Goal: Complete application form: Complete application form

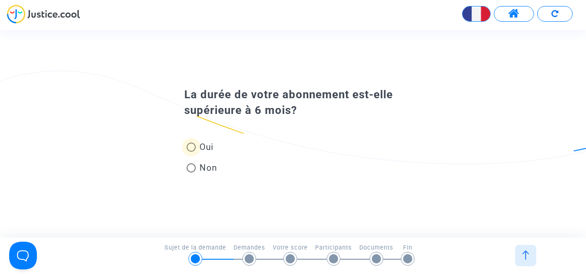
click at [190, 148] on span at bounding box center [191, 146] width 9 height 9
click at [191, 152] on input "Oui" at bounding box center [191, 152] width 0 height 0
radio input "true"
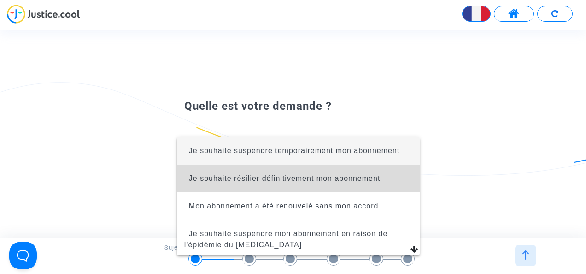
click at [372, 181] on span "Je souhaite résilier définitivement mon abonnement" at bounding box center [285, 178] width 192 height 8
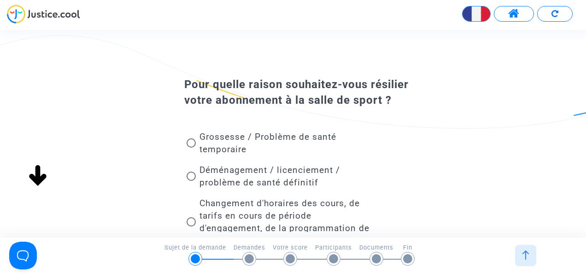
scroll to position [25, 0]
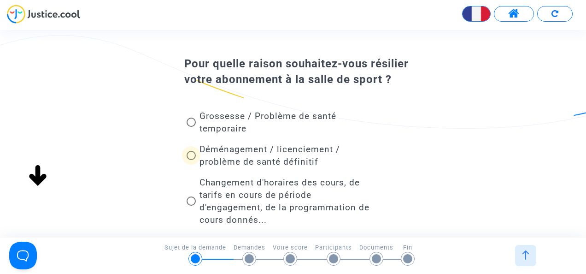
click at [191, 160] on span at bounding box center [191, 155] width 9 height 9
click at [191, 160] on input "Déménagement / licenciement / problème de santé définitif" at bounding box center [191, 160] width 0 height 0
radio input "true"
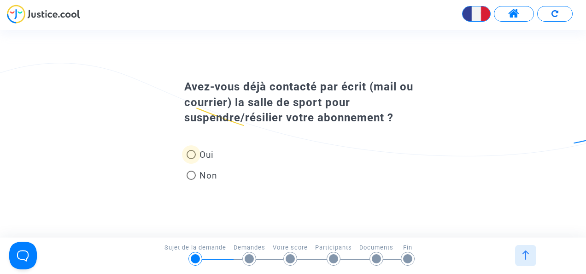
click at [194, 153] on span at bounding box center [191, 154] width 9 height 9
click at [191, 159] on input "Oui" at bounding box center [191, 159] width 0 height 0
radio input "true"
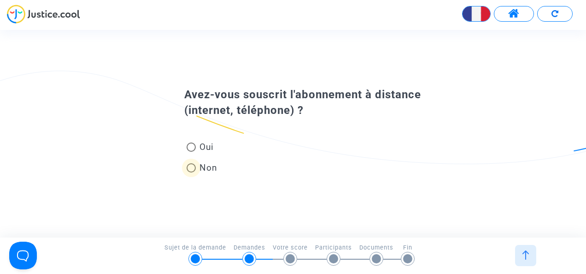
click at [193, 169] on span at bounding box center [191, 167] width 9 height 9
click at [191, 172] on input "Non" at bounding box center [191, 172] width 0 height 0
radio input "true"
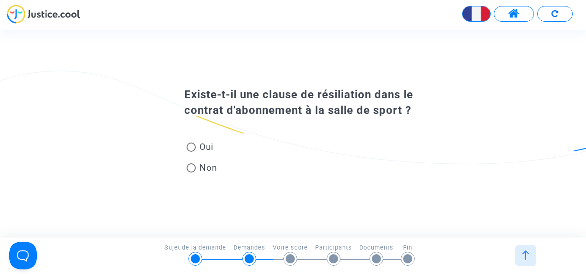
click at [193, 168] on span at bounding box center [191, 167] width 9 height 9
click at [191, 172] on input "Non" at bounding box center [191, 172] width 0 height 0
radio input "true"
